Goal: Task Accomplishment & Management: Complete application form

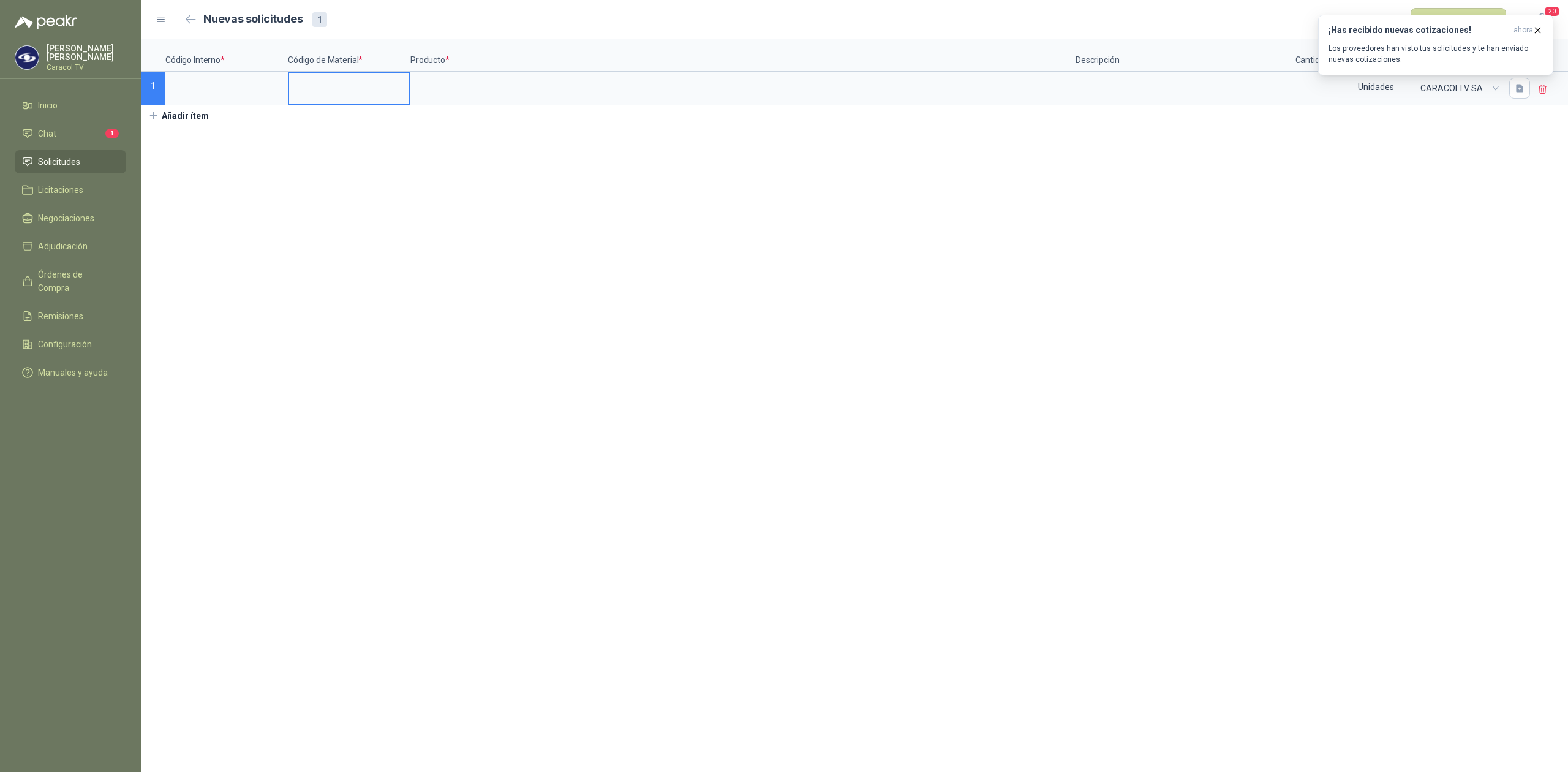
click at [321, 84] on input at bounding box center [349, 85] width 120 height 24
click at [468, 89] on input at bounding box center [743, 85] width 663 height 24
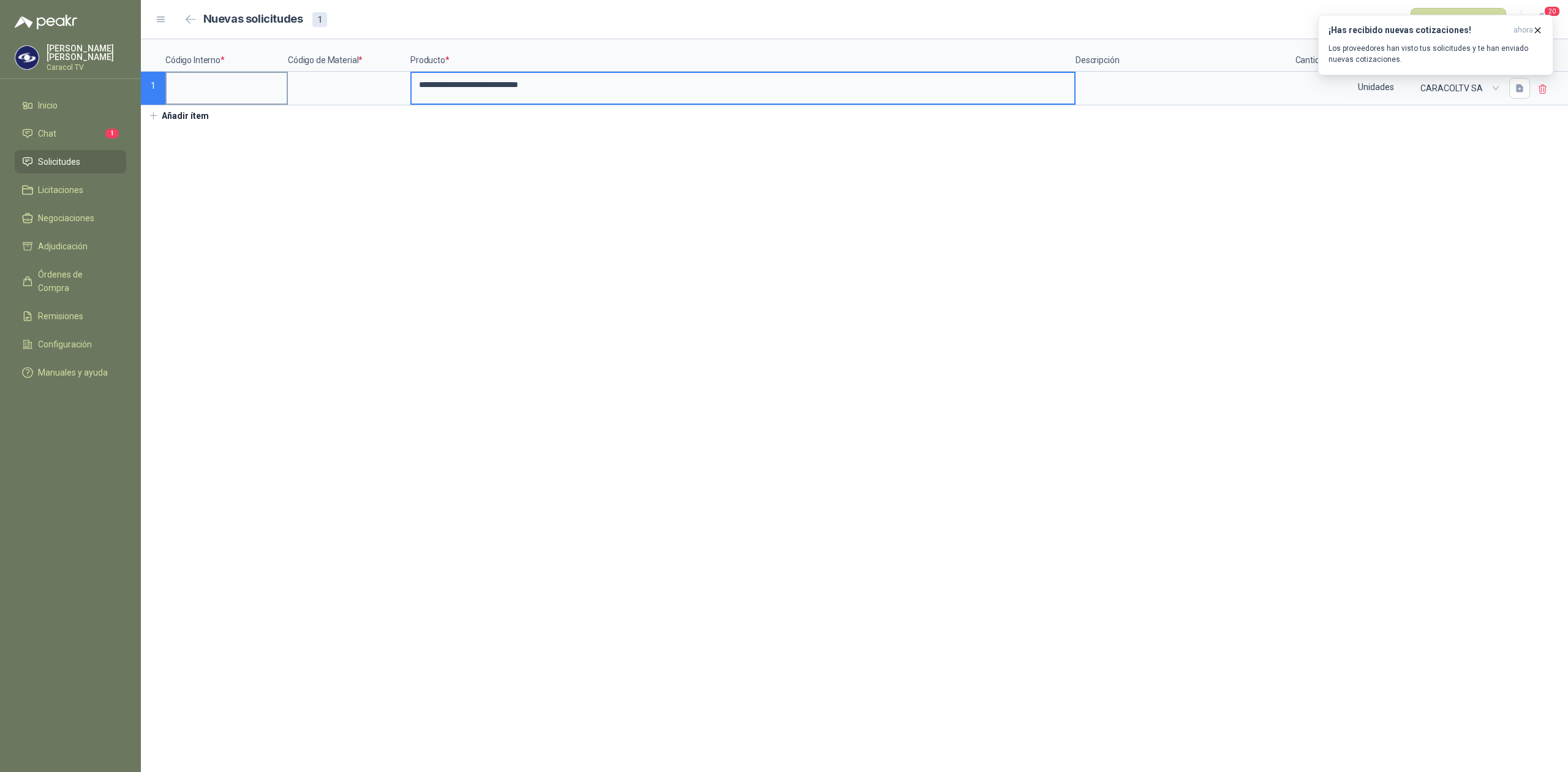
click at [197, 88] on input at bounding box center [227, 85] width 120 height 24
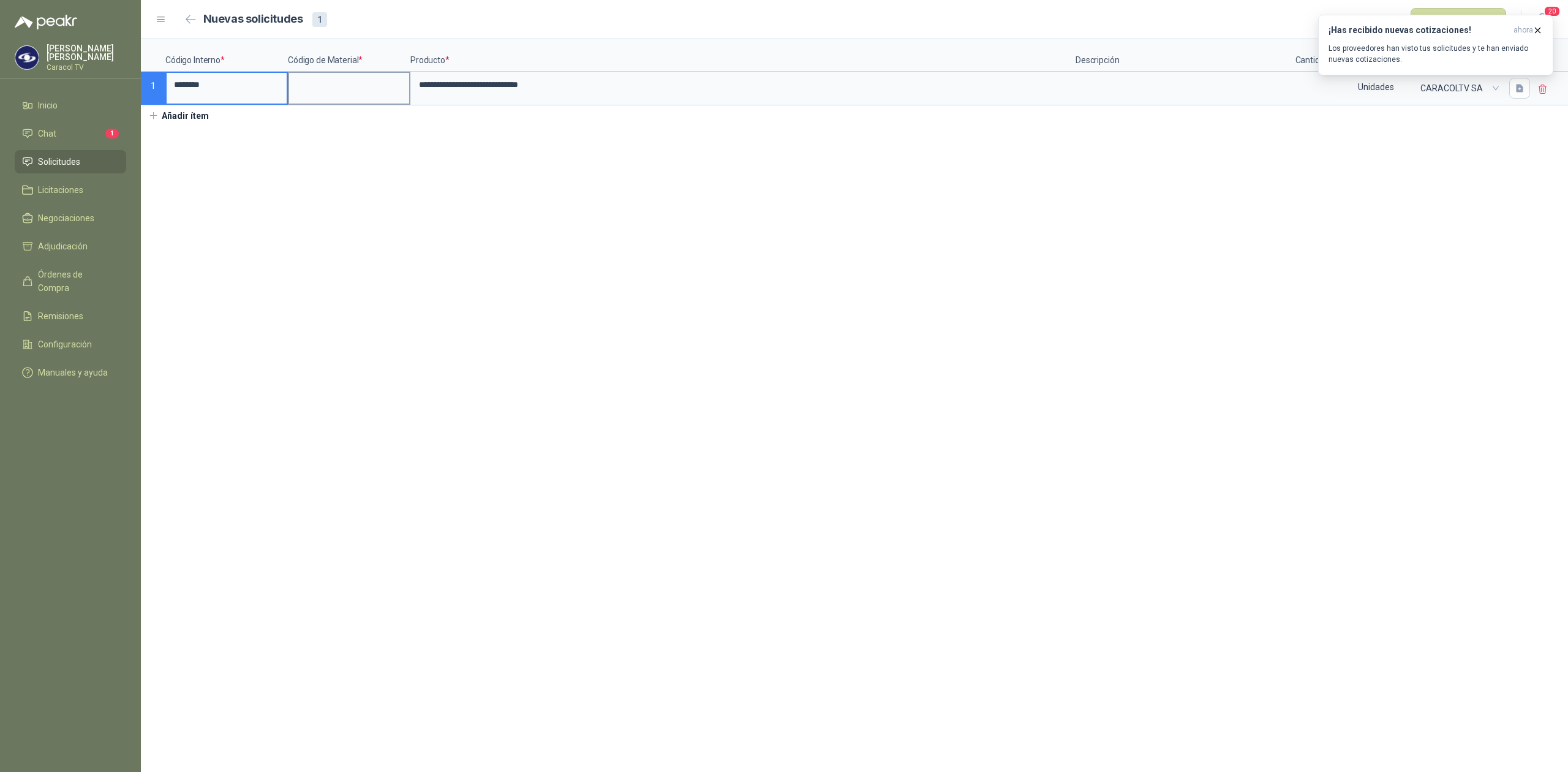
click at [331, 82] on input at bounding box center [349, 85] width 120 height 24
click at [1302, 93] on input at bounding box center [1315, 85] width 47 height 24
type input "*"
click at [618, 88] on input "**********" at bounding box center [743, 85] width 663 height 24
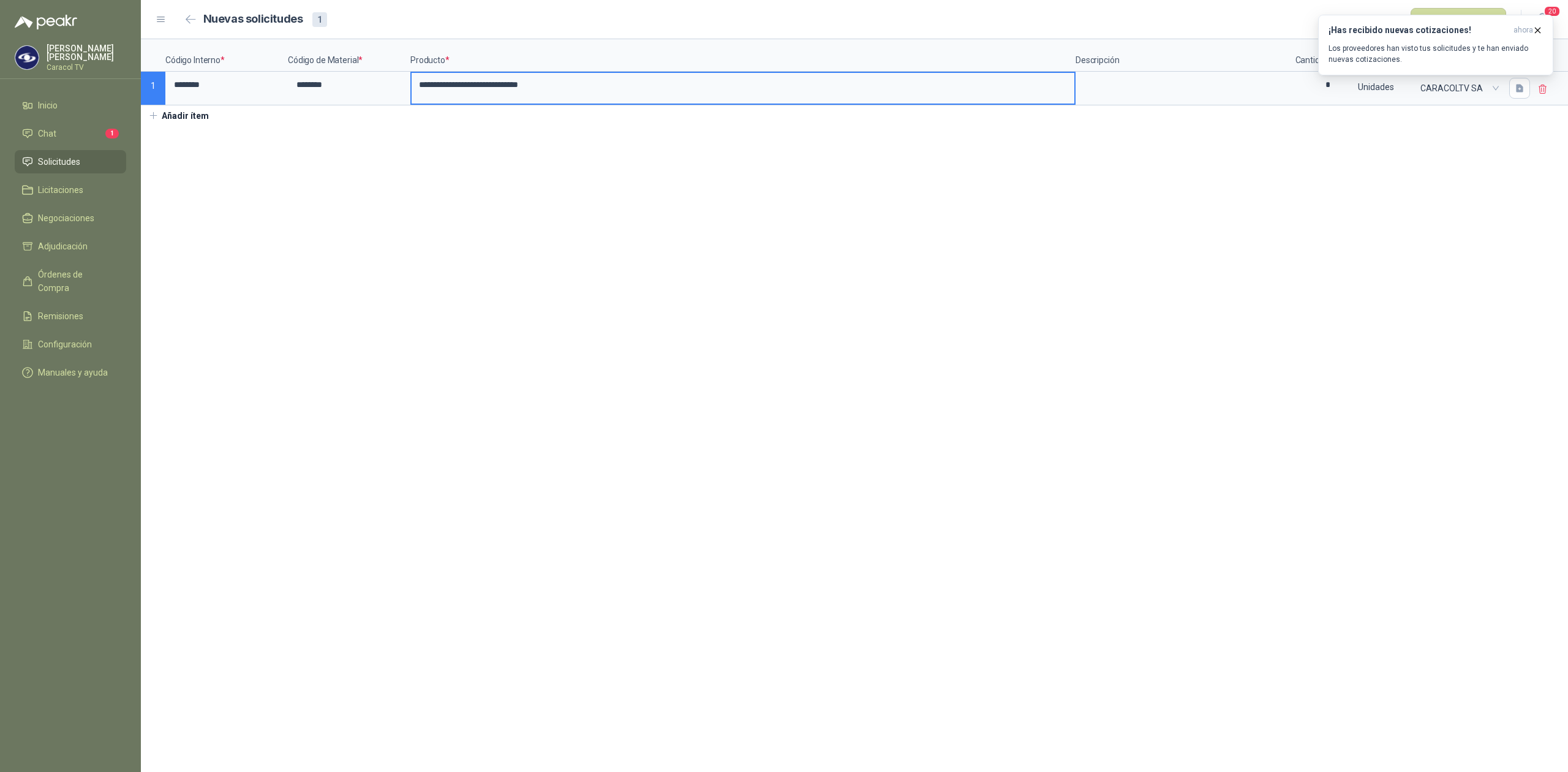
click at [444, 80] on input "**********" at bounding box center [743, 85] width 663 height 24
type input "**********"
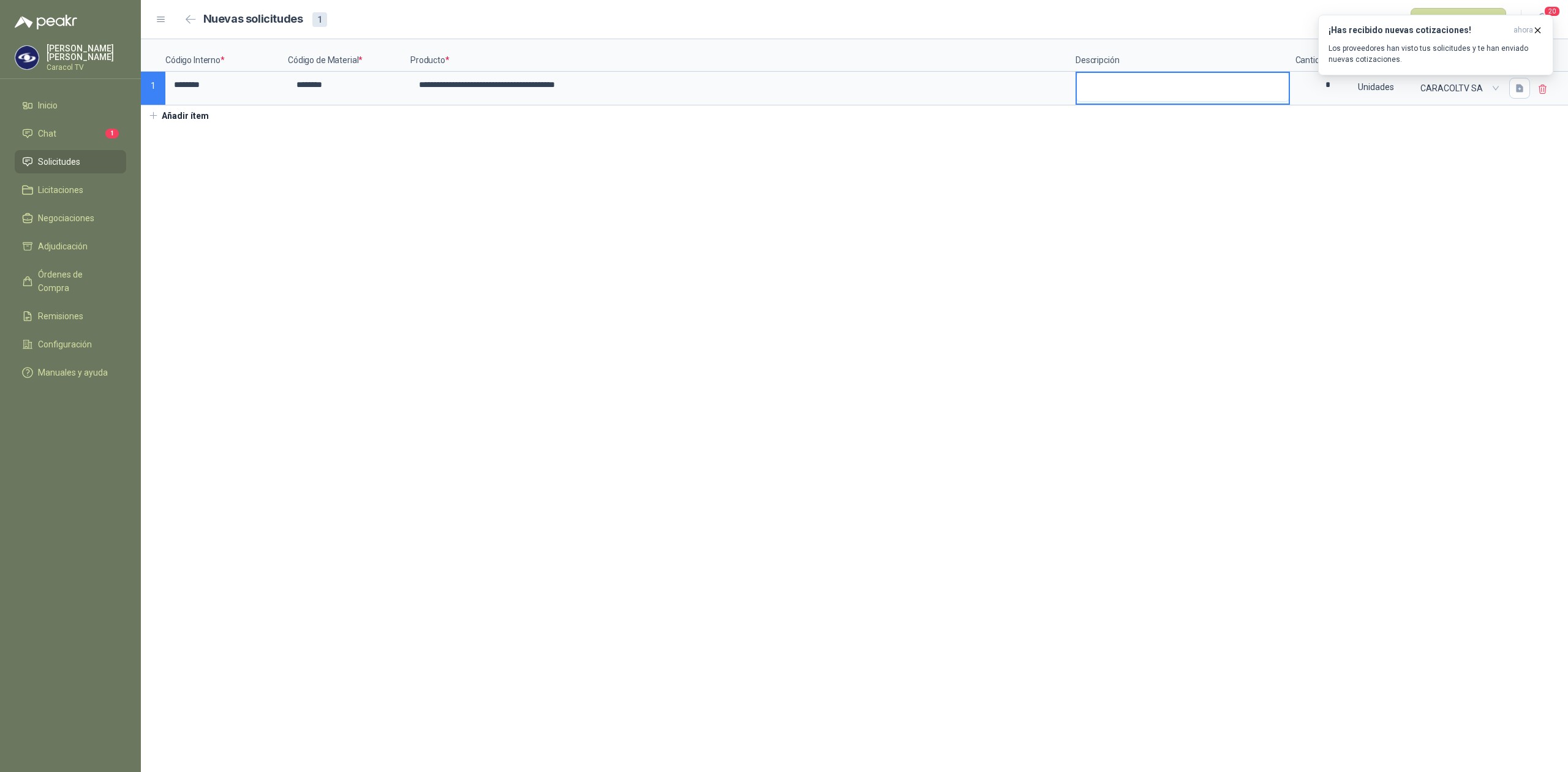
click at [1165, 94] on textarea at bounding box center [1183, 87] width 212 height 28
click at [1539, 27] on icon "button" at bounding box center [1537, 30] width 10 height 10
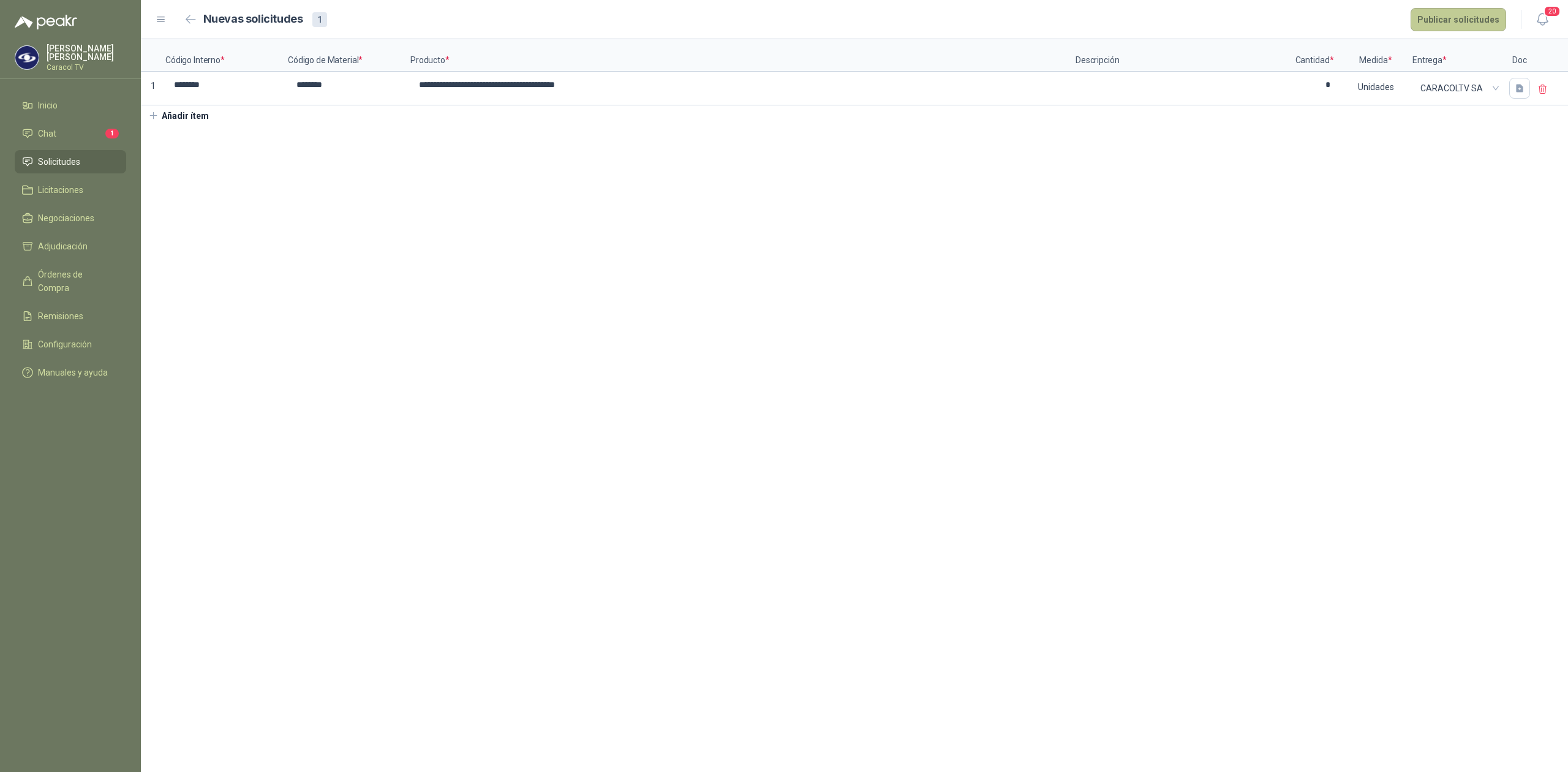
click at [1470, 25] on button "Publicar solicitudes" at bounding box center [1458, 20] width 96 height 23
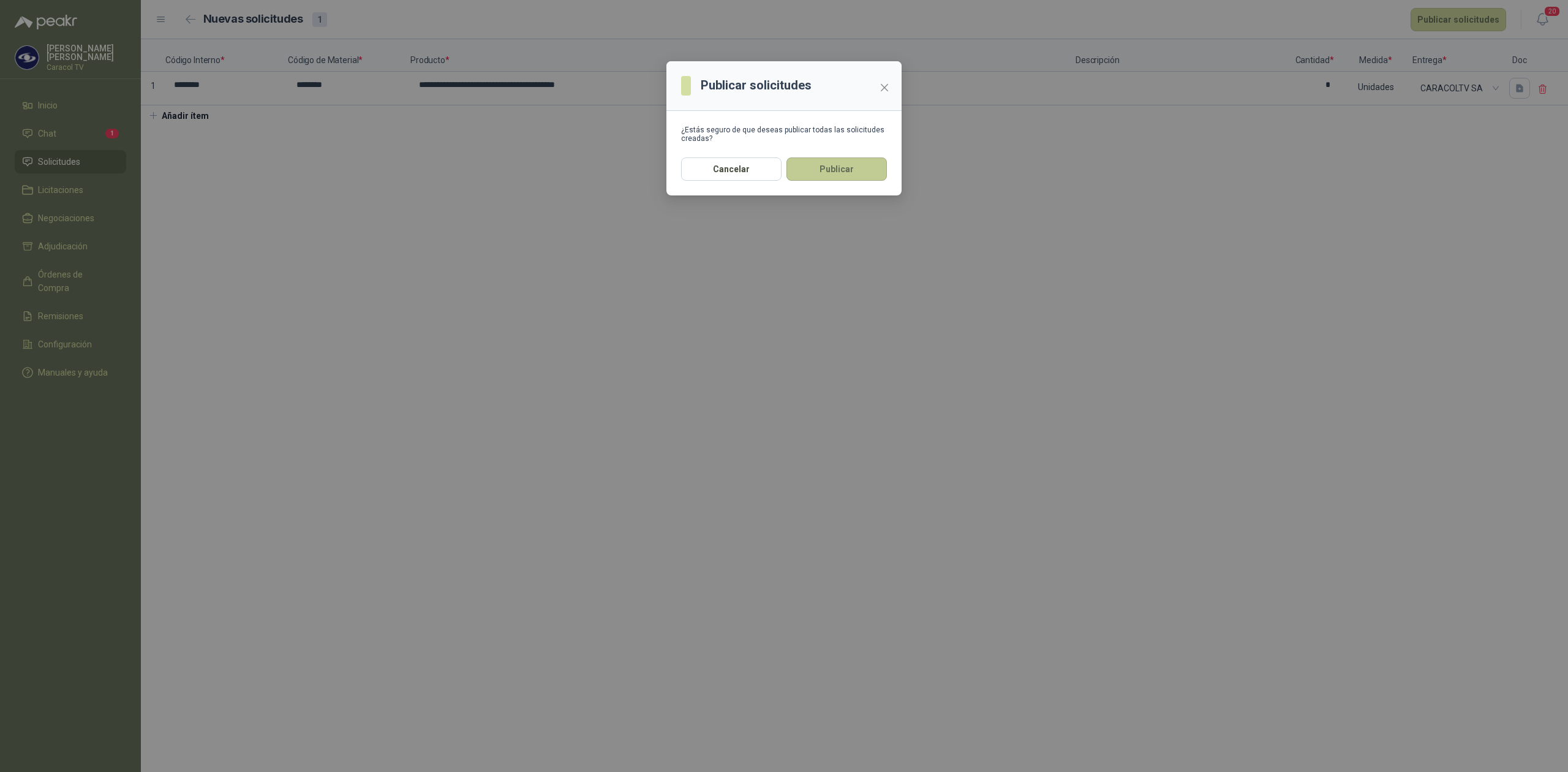
click at [821, 178] on button "Publicar" at bounding box center [837, 169] width 101 height 23
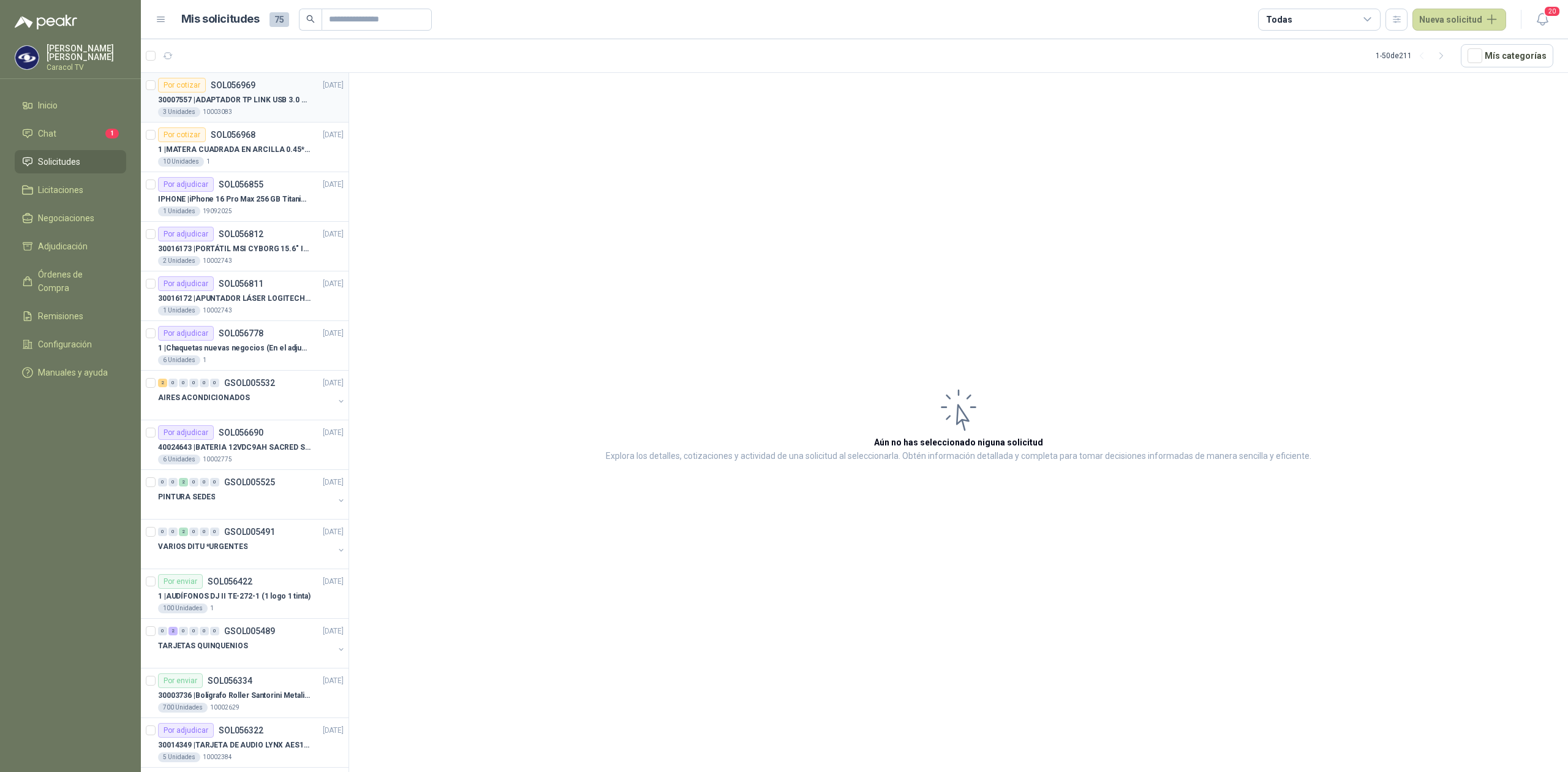
click at [226, 102] on p "30007557 | ADAPTADOR TP LINK USB 3.0 A RJ45 1GB WINDOWS" at bounding box center [234, 100] width 153 height 12
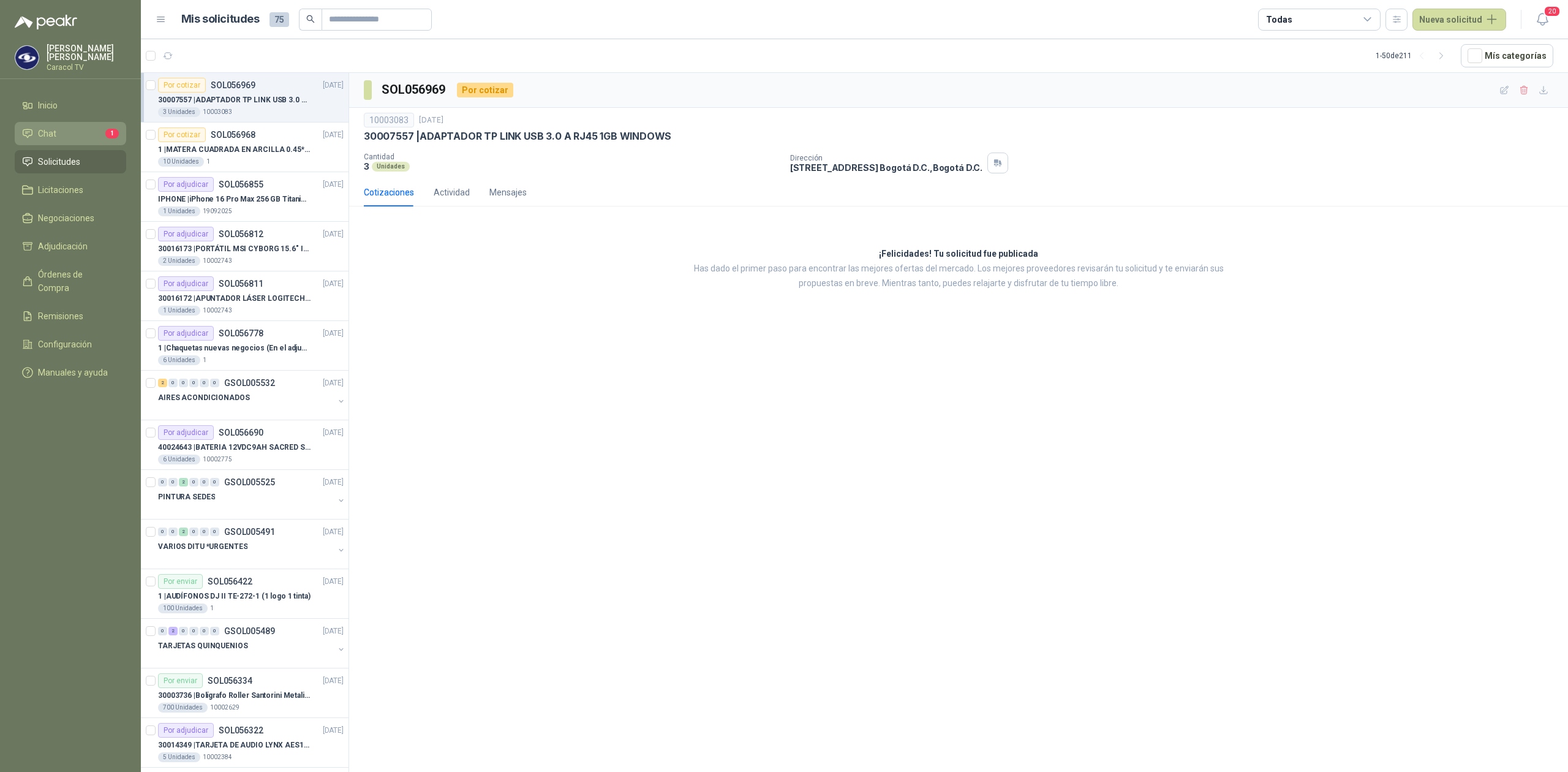
click at [70, 140] on link "Chat 1" at bounding box center [71, 134] width 112 height 23
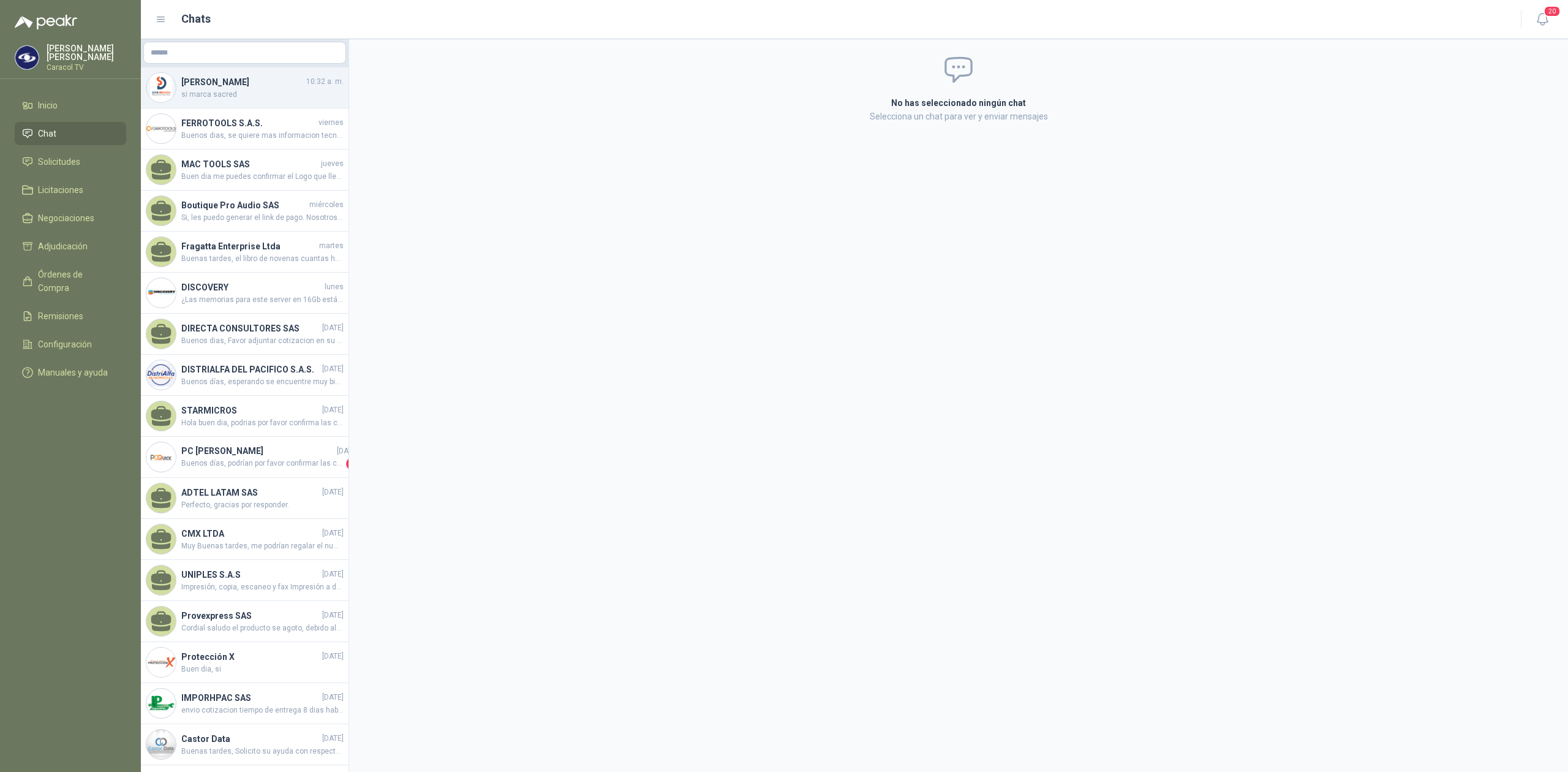
click at [248, 93] on span "si marca sacred" at bounding box center [262, 94] width 163 height 12
